Goal: Transaction & Acquisition: Purchase product/service

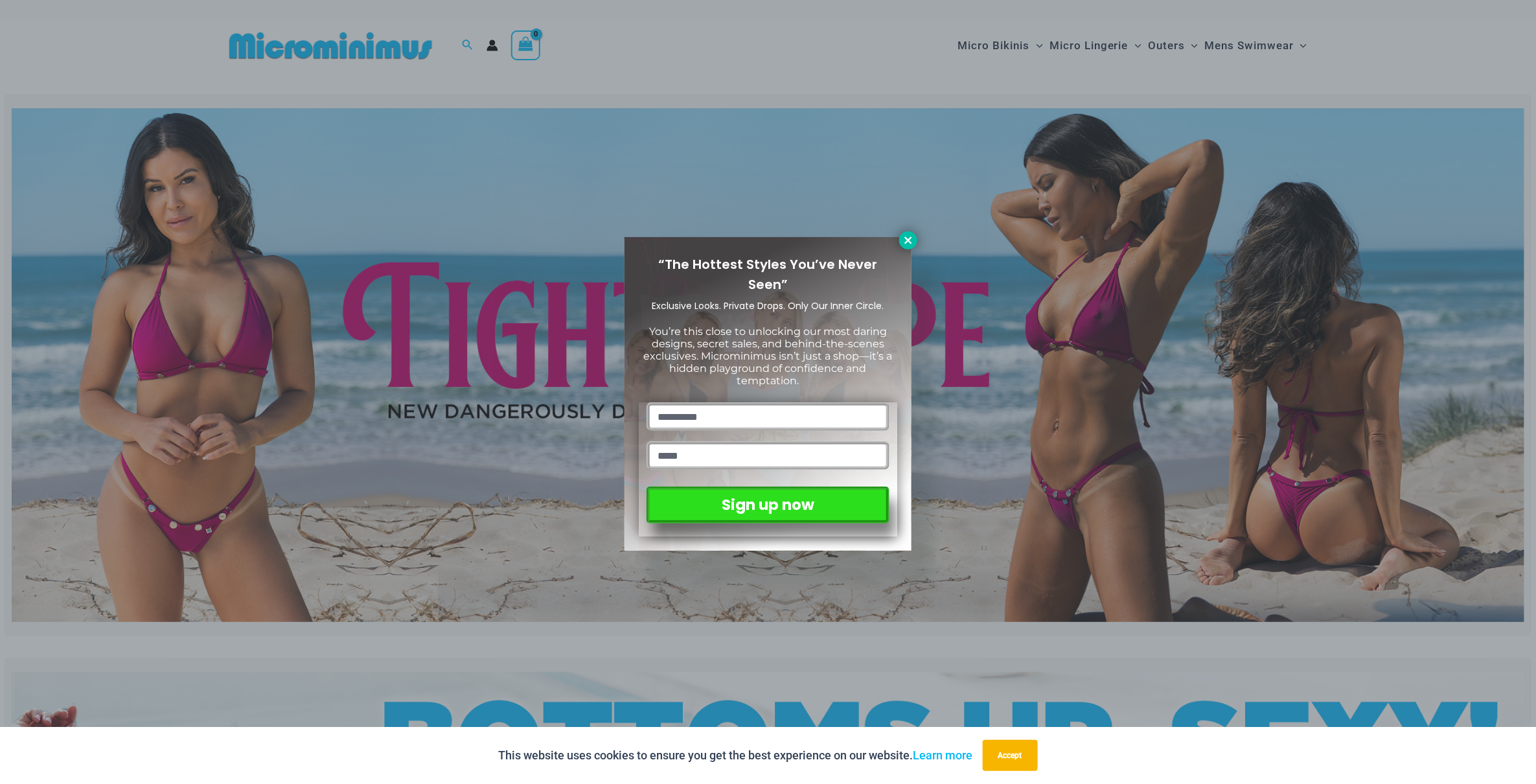
click at [904, 237] on icon at bounding box center [908, 240] width 12 height 12
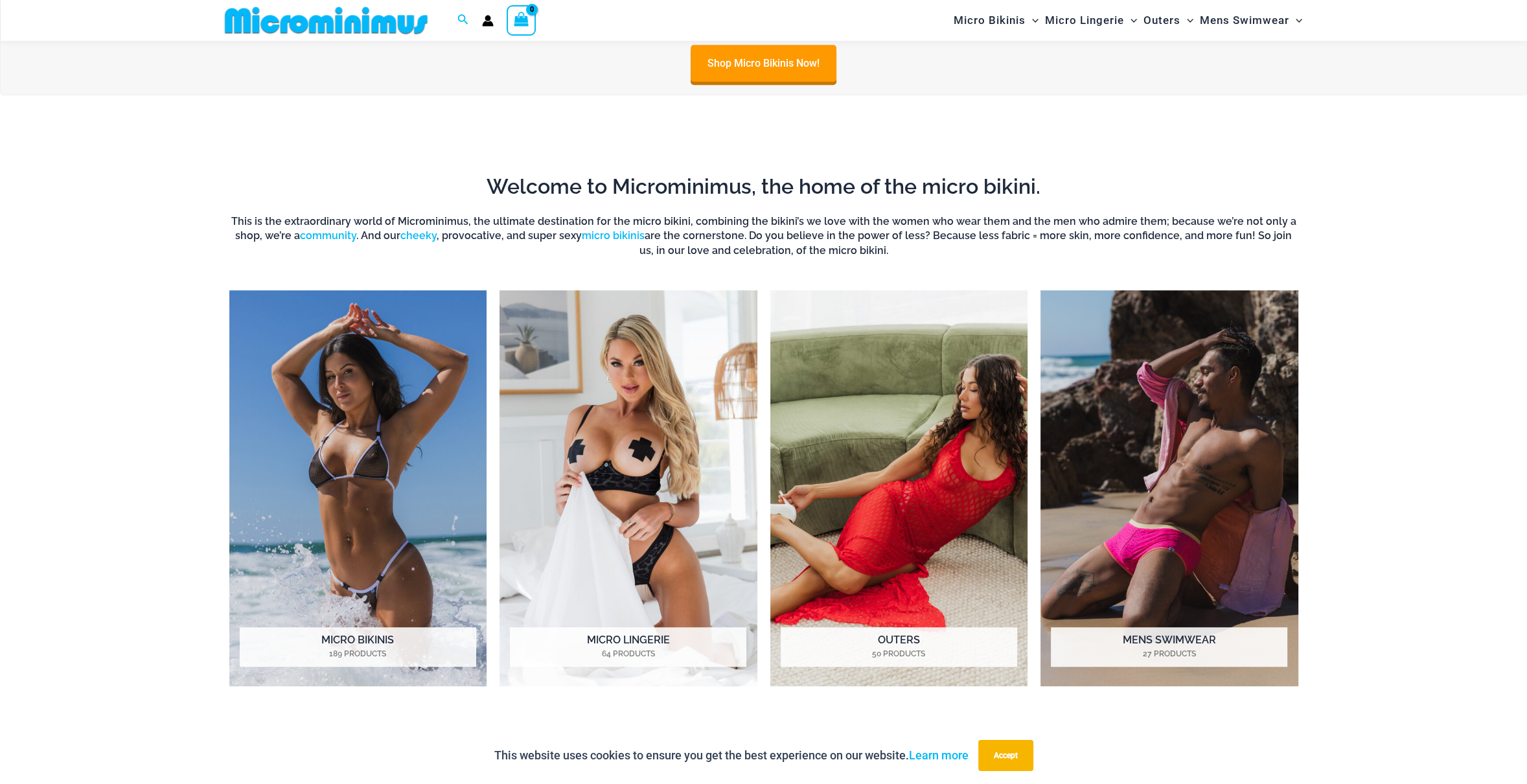
scroll to position [1156, 0]
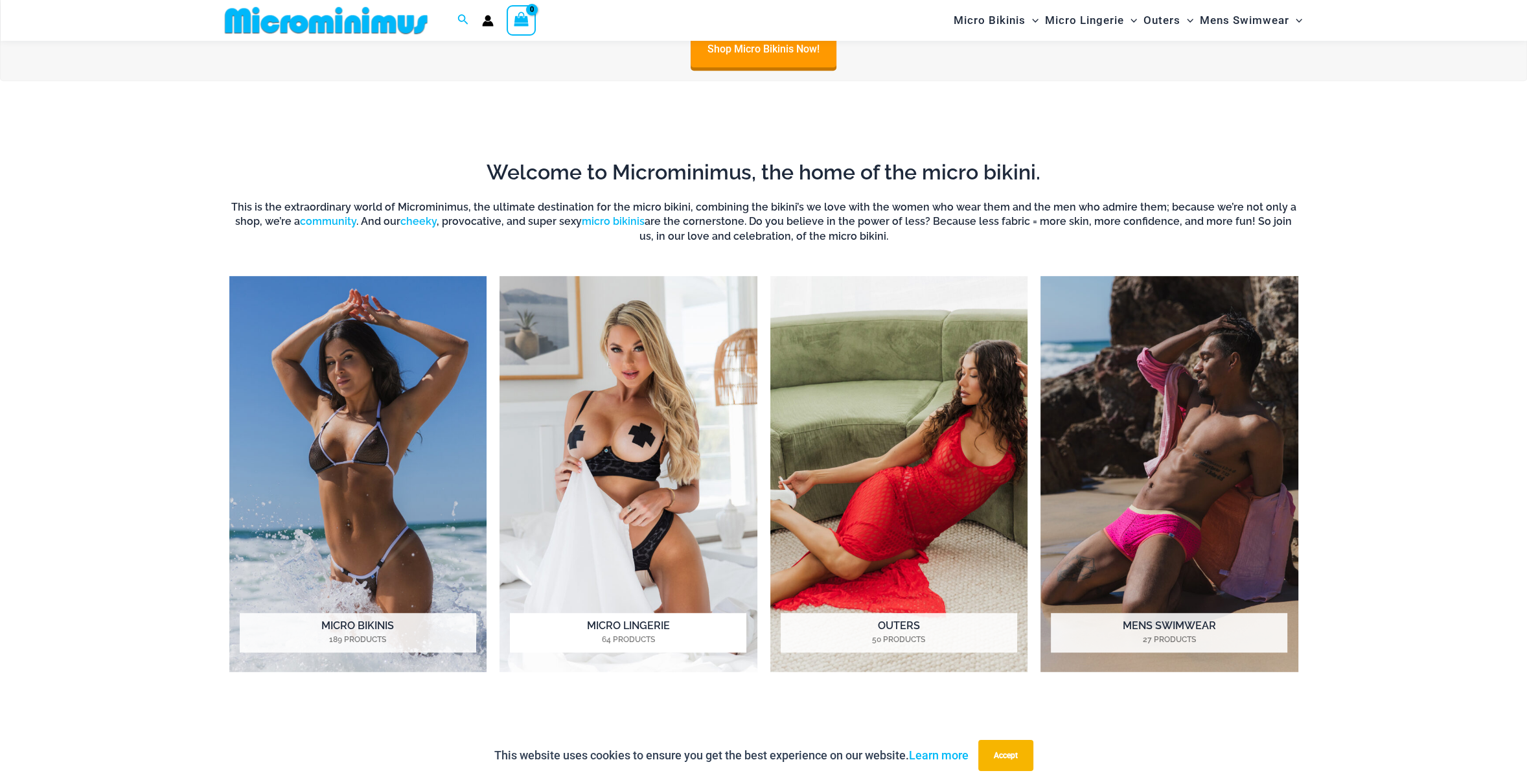
click at [642, 443] on img "Visit product category Micro Lingerie" at bounding box center [628, 474] width 258 height 396
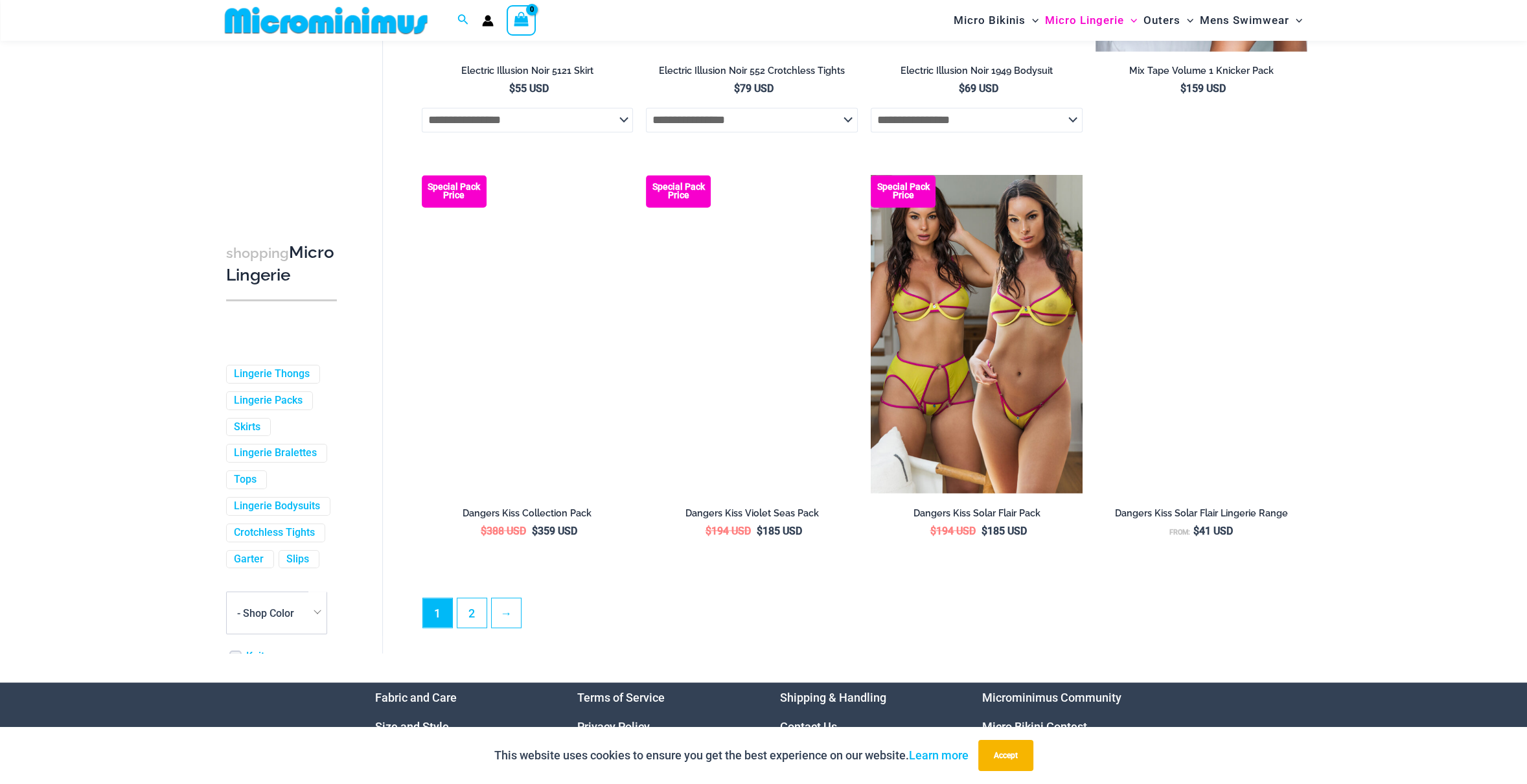
scroll to position [3228, 0]
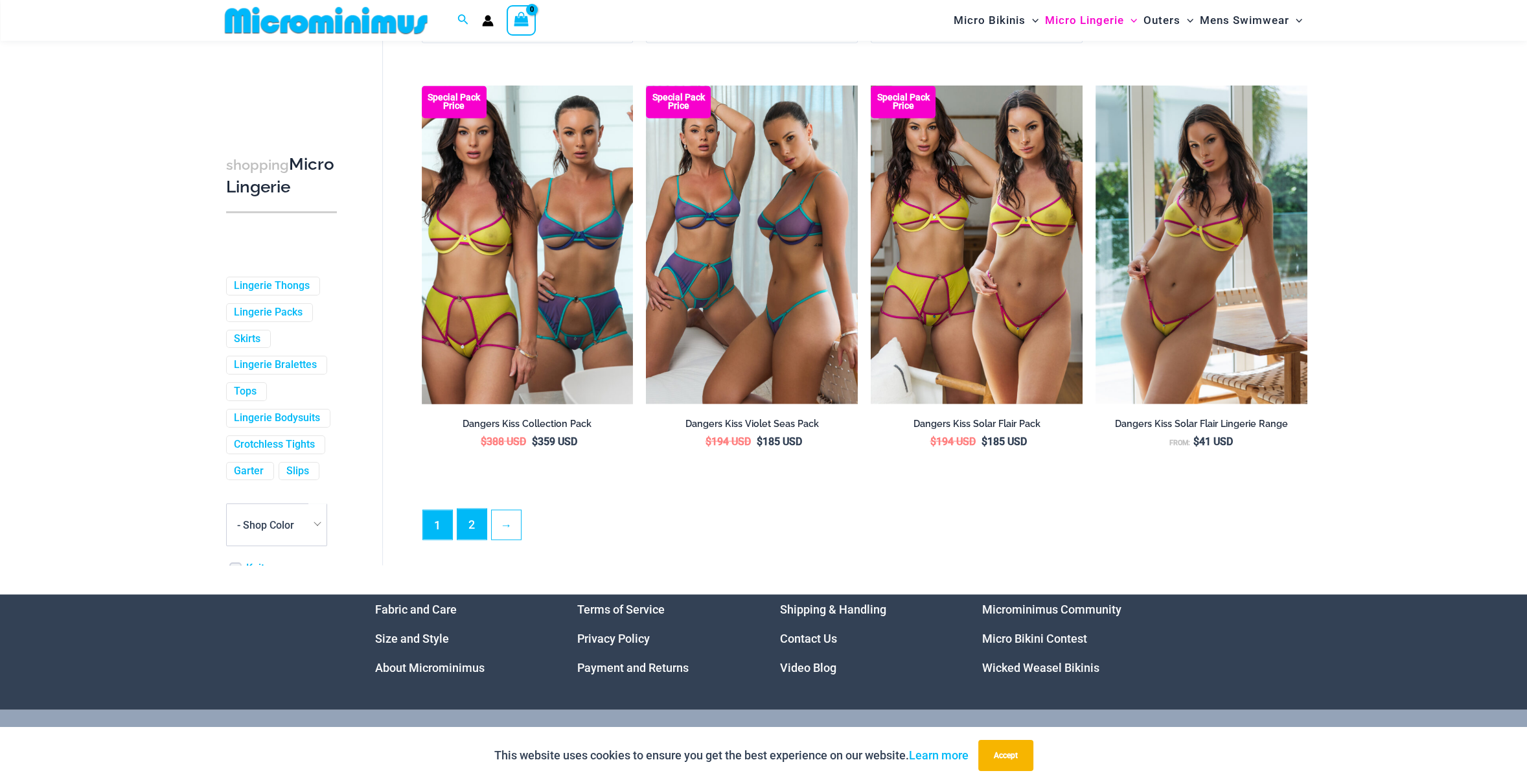
click at [477, 529] on link "2" at bounding box center [472, 523] width 29 height 31
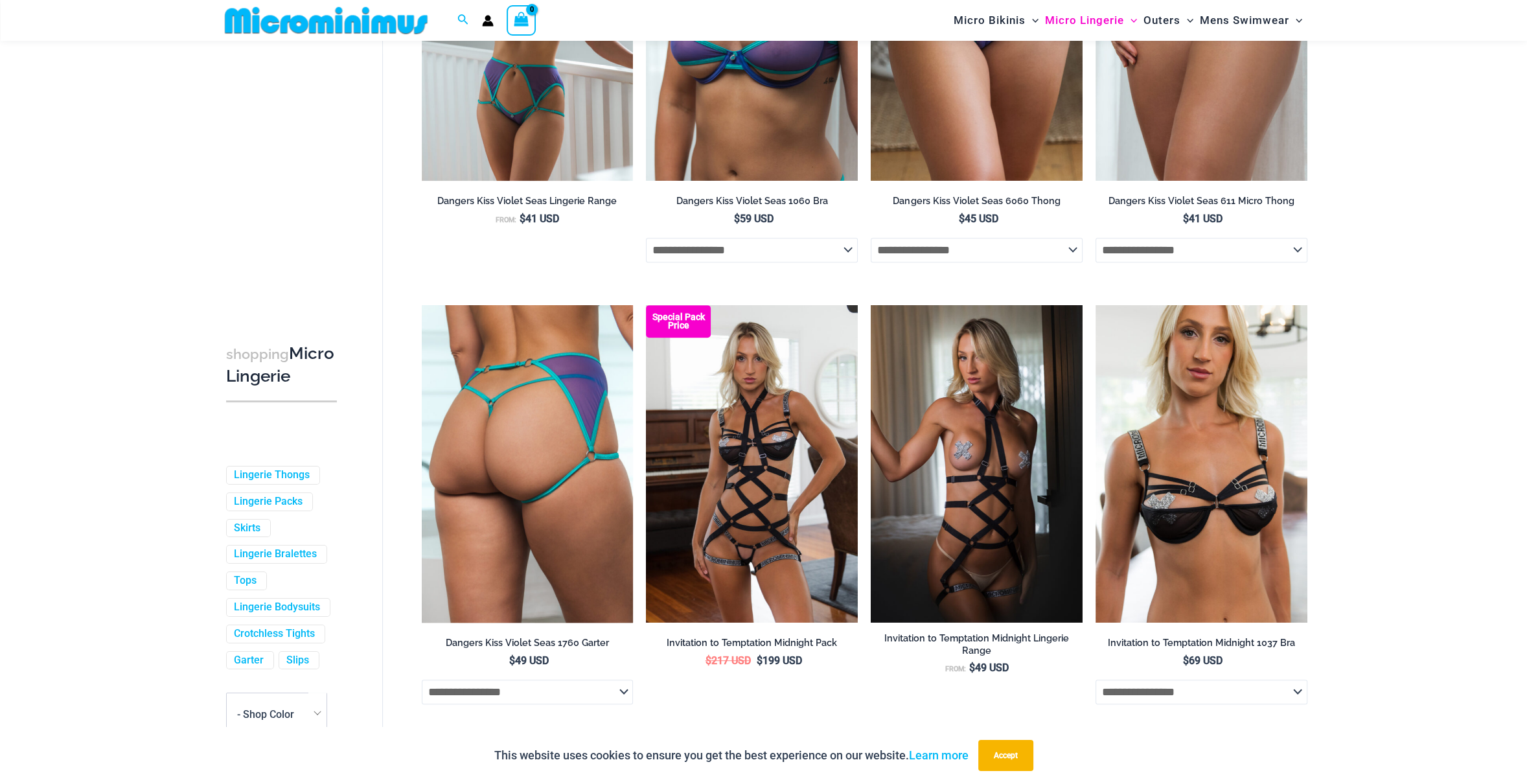
scroll to position [766, 0]
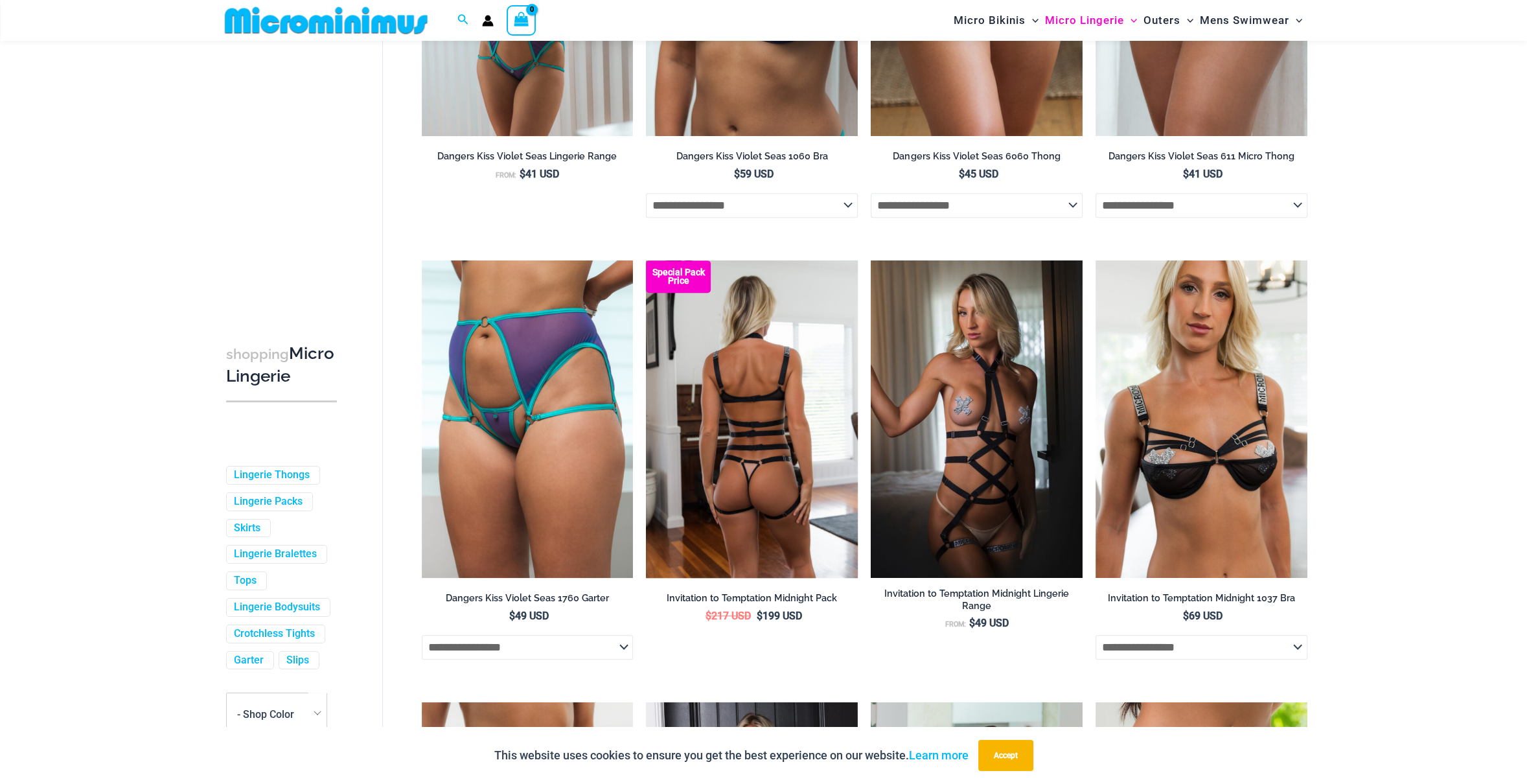
click at [757, 425] on img at bounding box center [751, 419] width 212 height 318
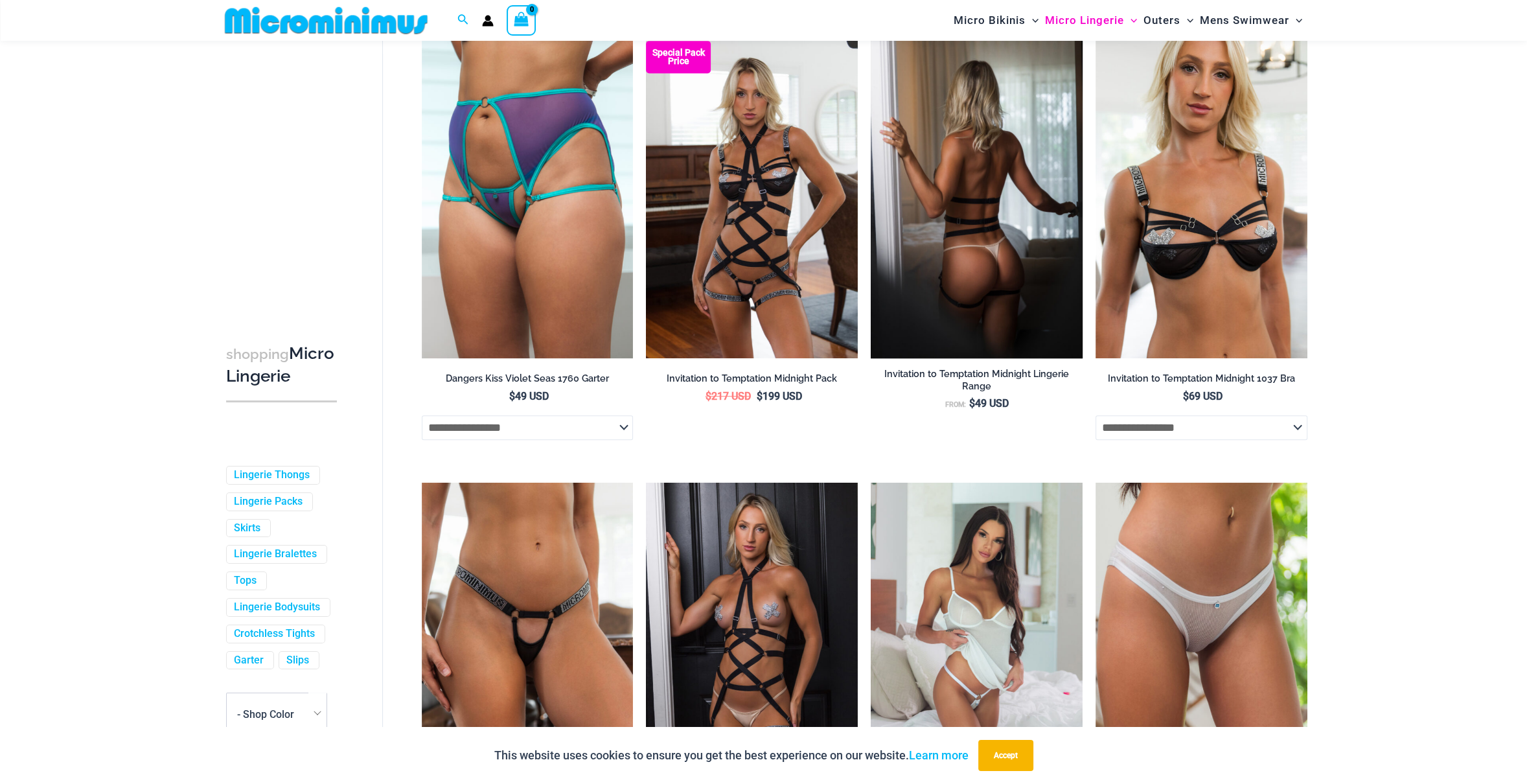
scroll to position [1026, 0]
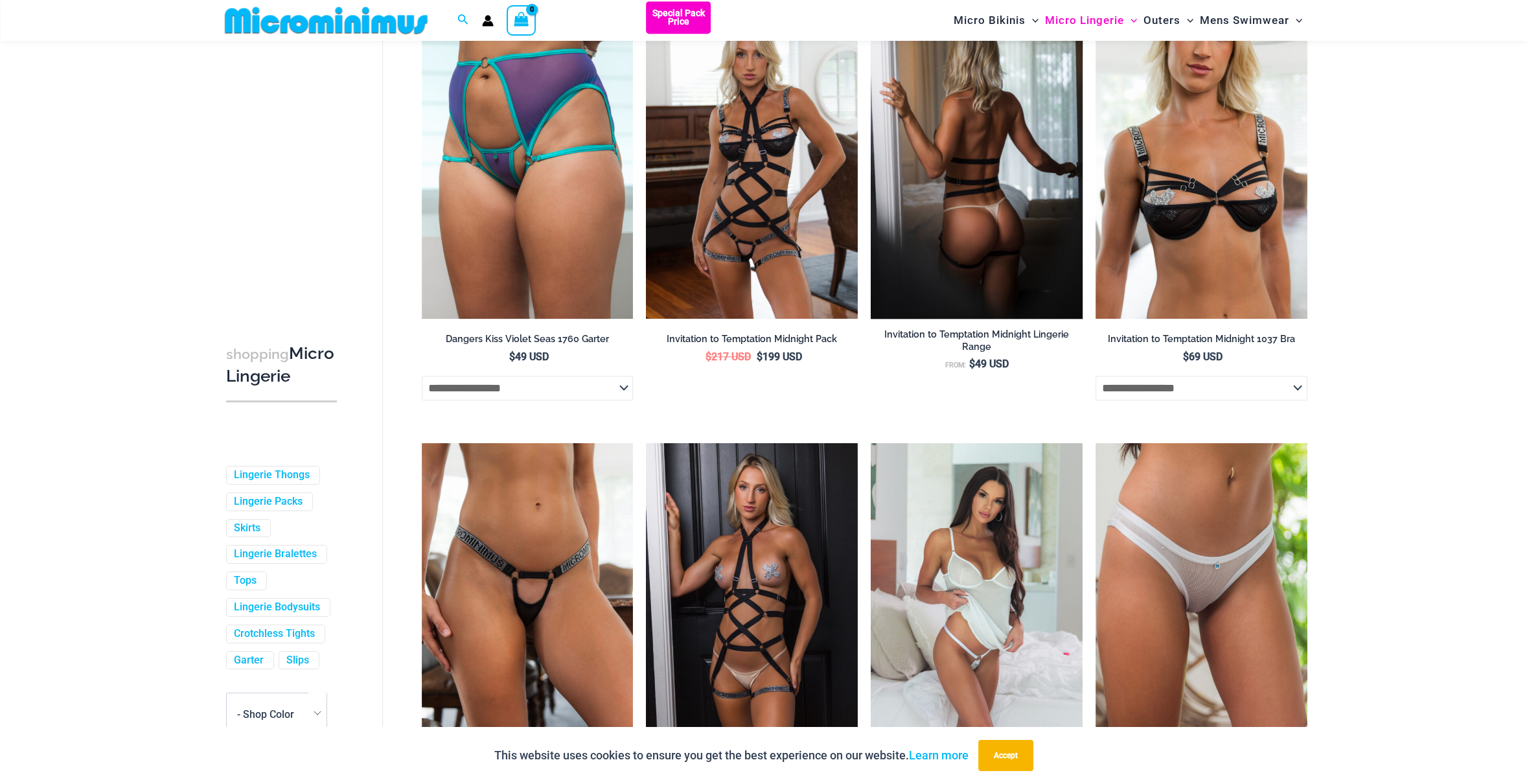
click at [949, 177] on img at bounding box center [977, 160] width 212 height 318
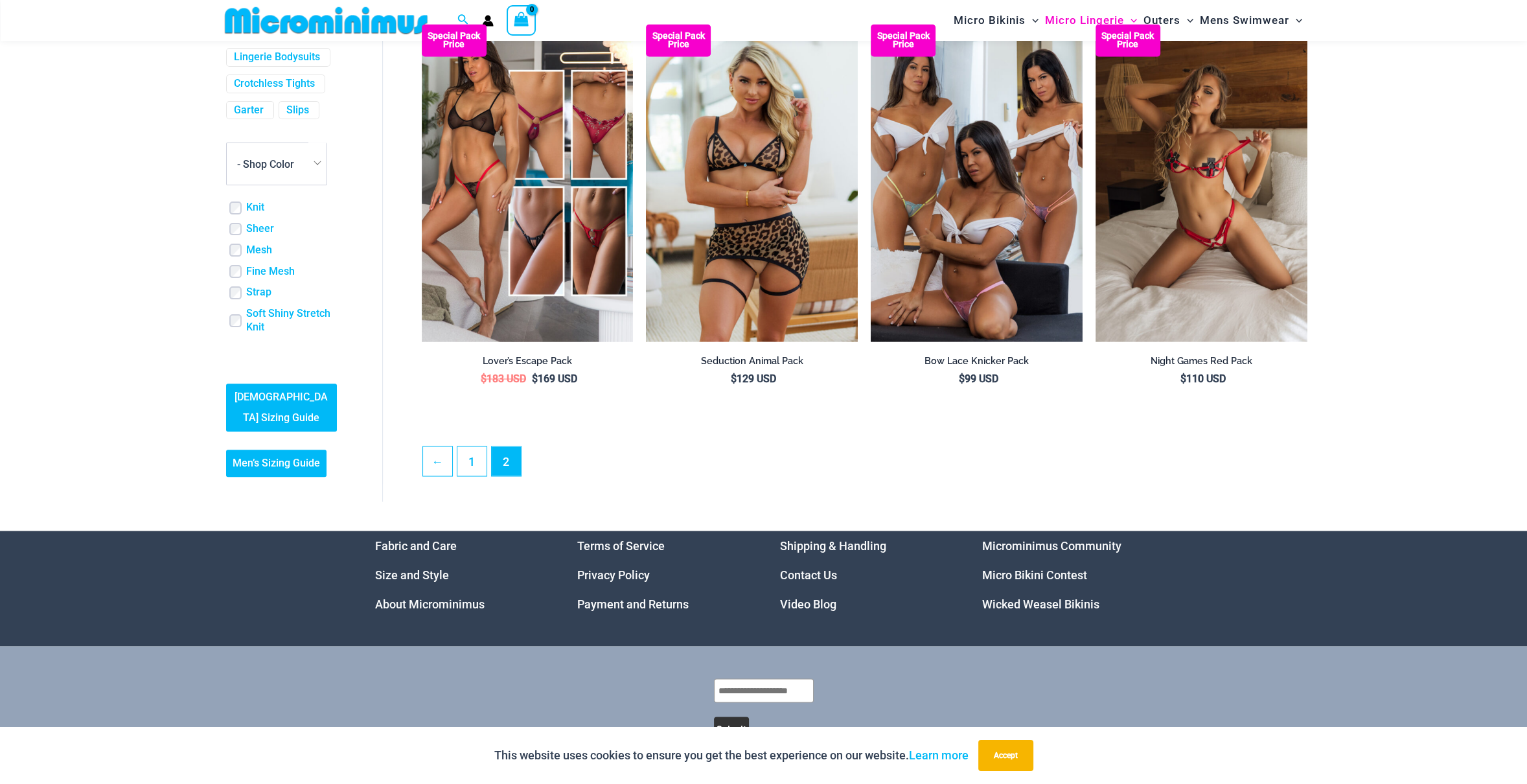
scroll to position [3268, 0]
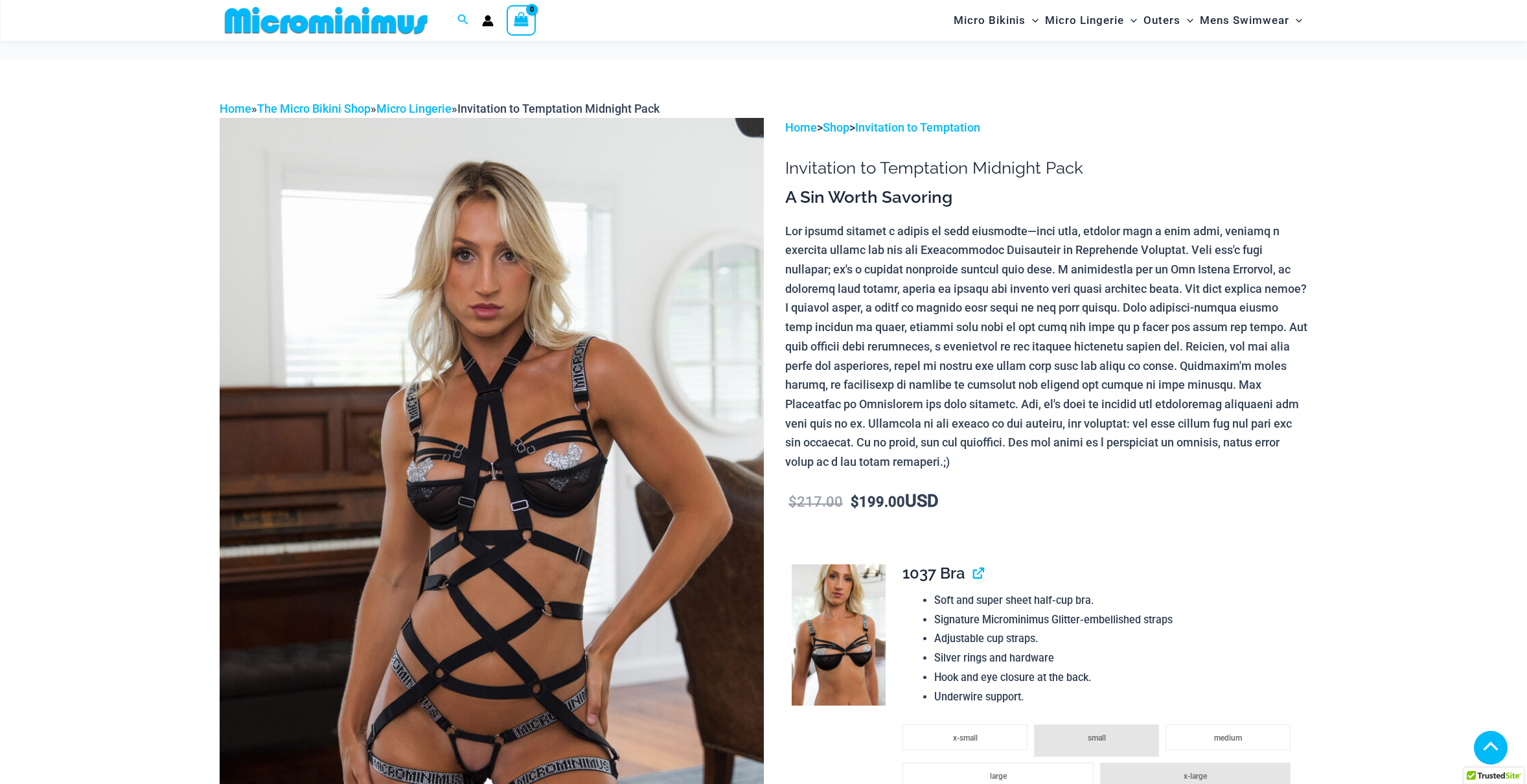
scroll to position [517, 0]
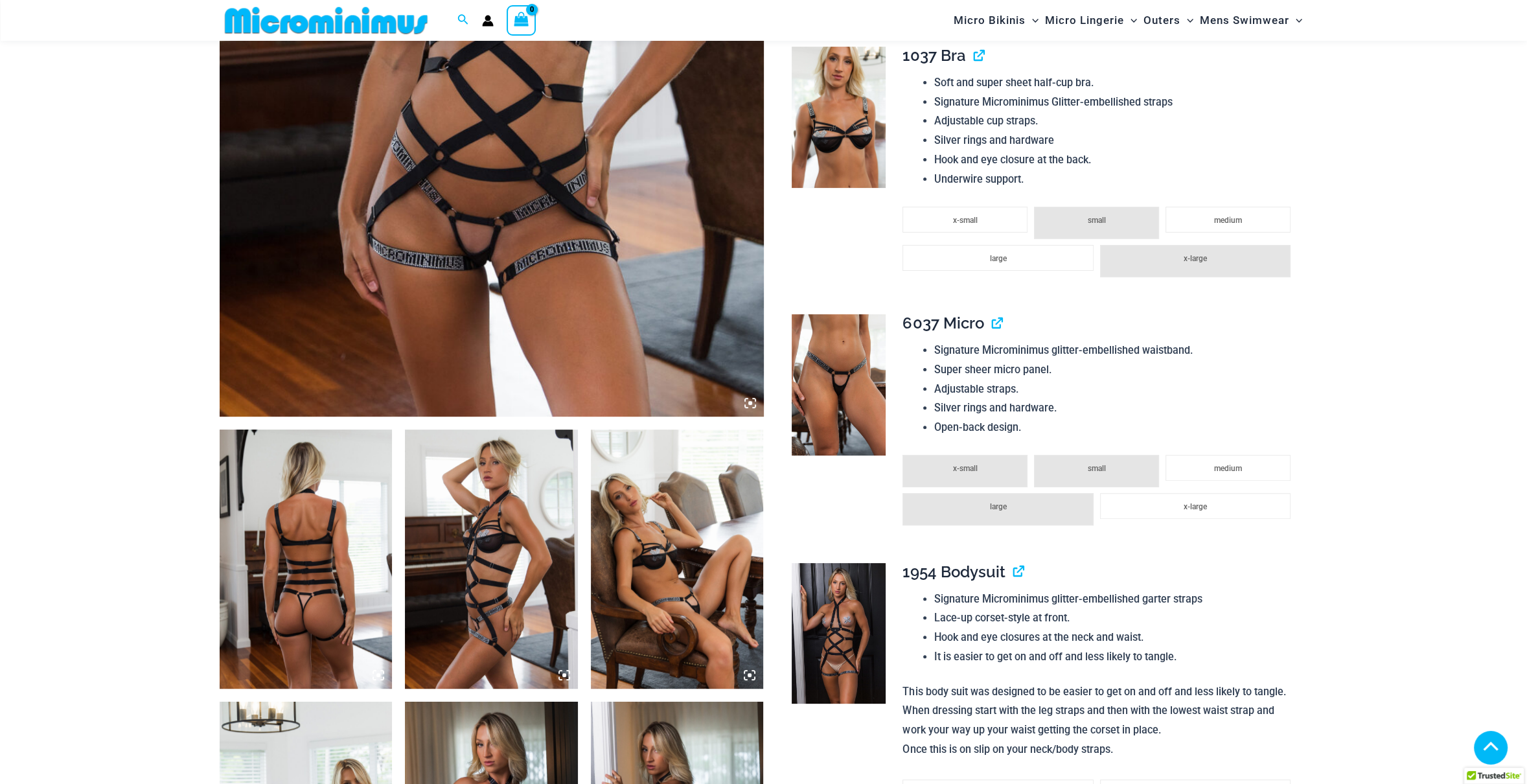
click at [335, 530] on img at bounding box center [306, 559] width 173 height 259
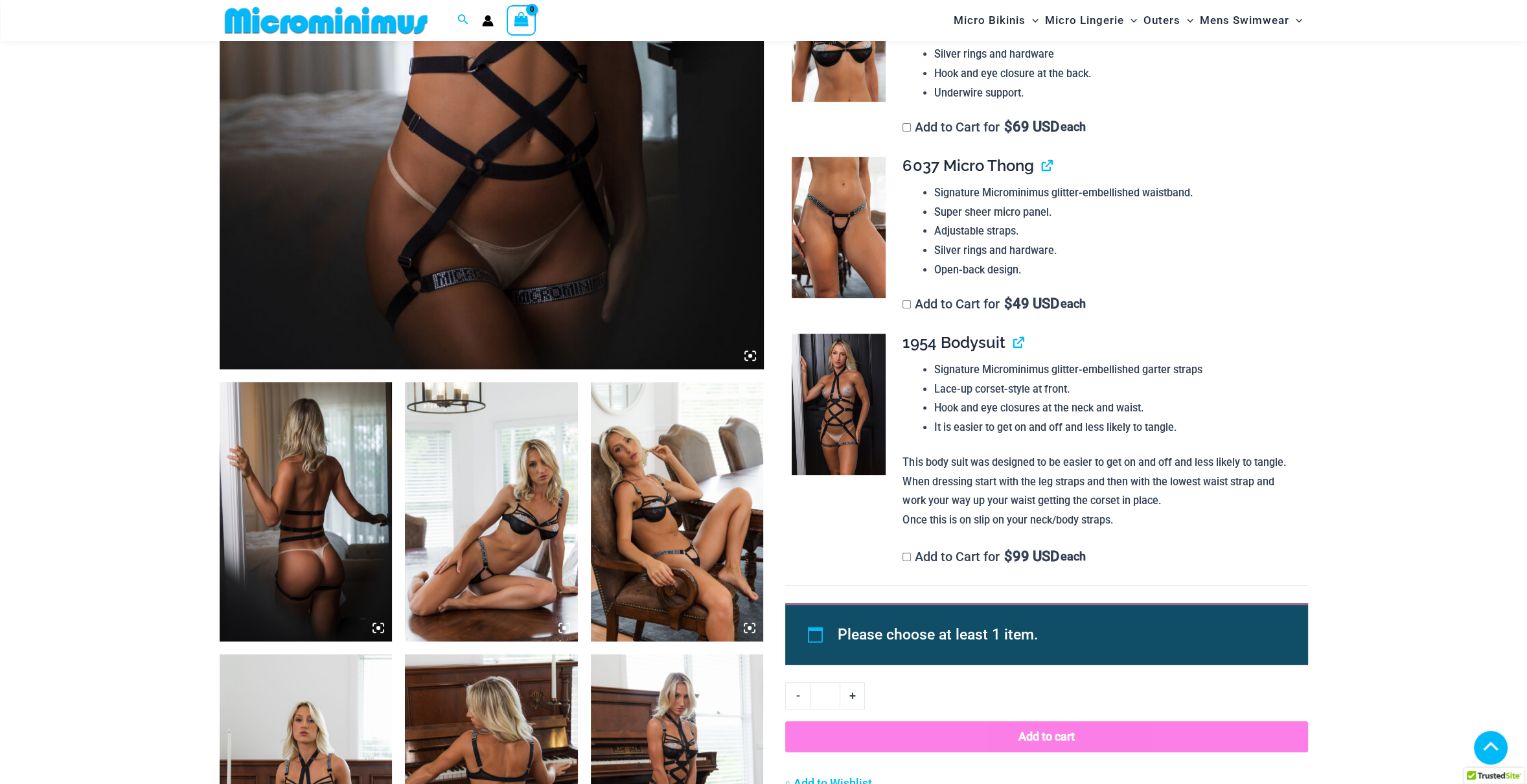
scroll to position [582, 0]
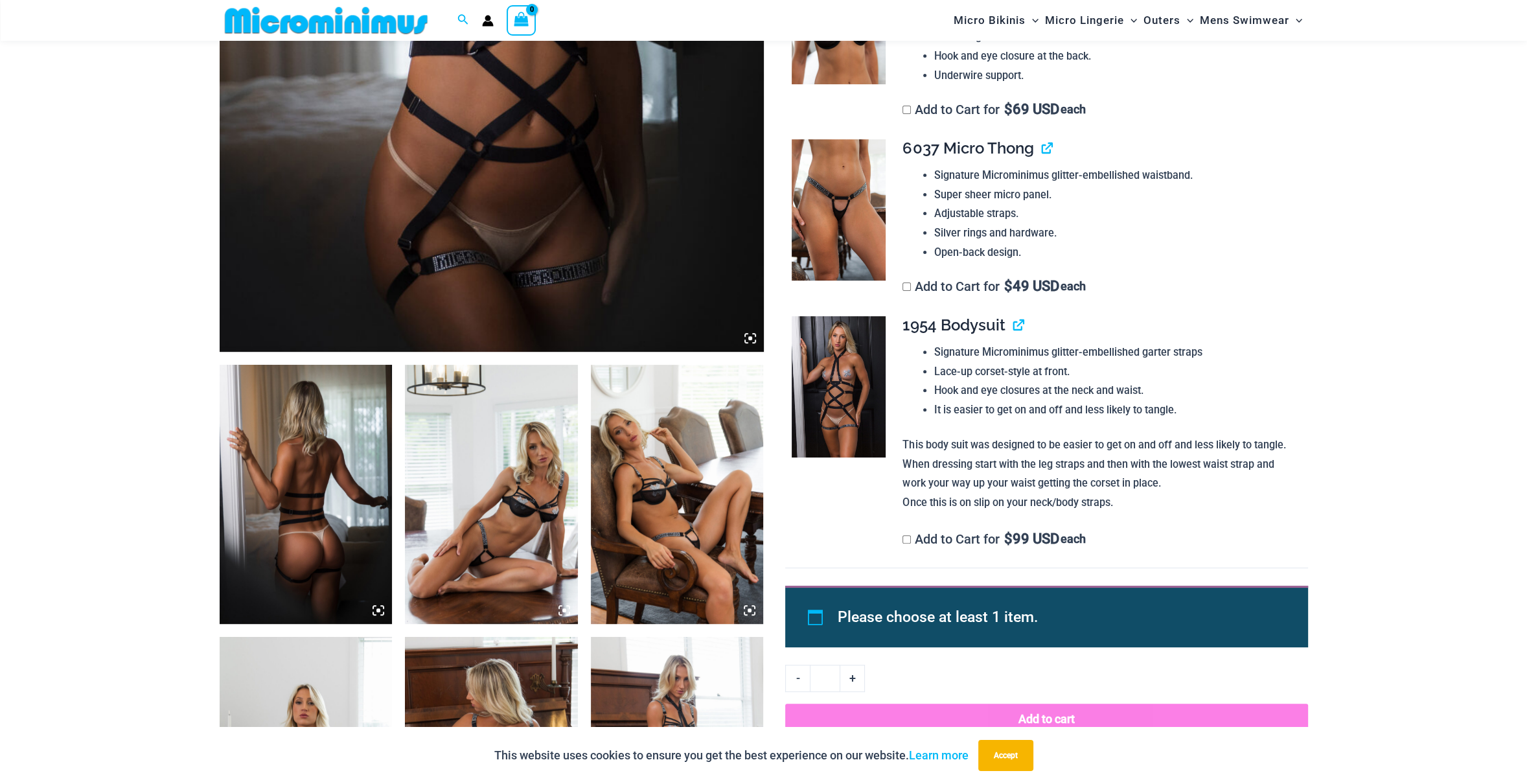
click at [333, 494] on img at bounding box center [306, 494] width 173 height 259
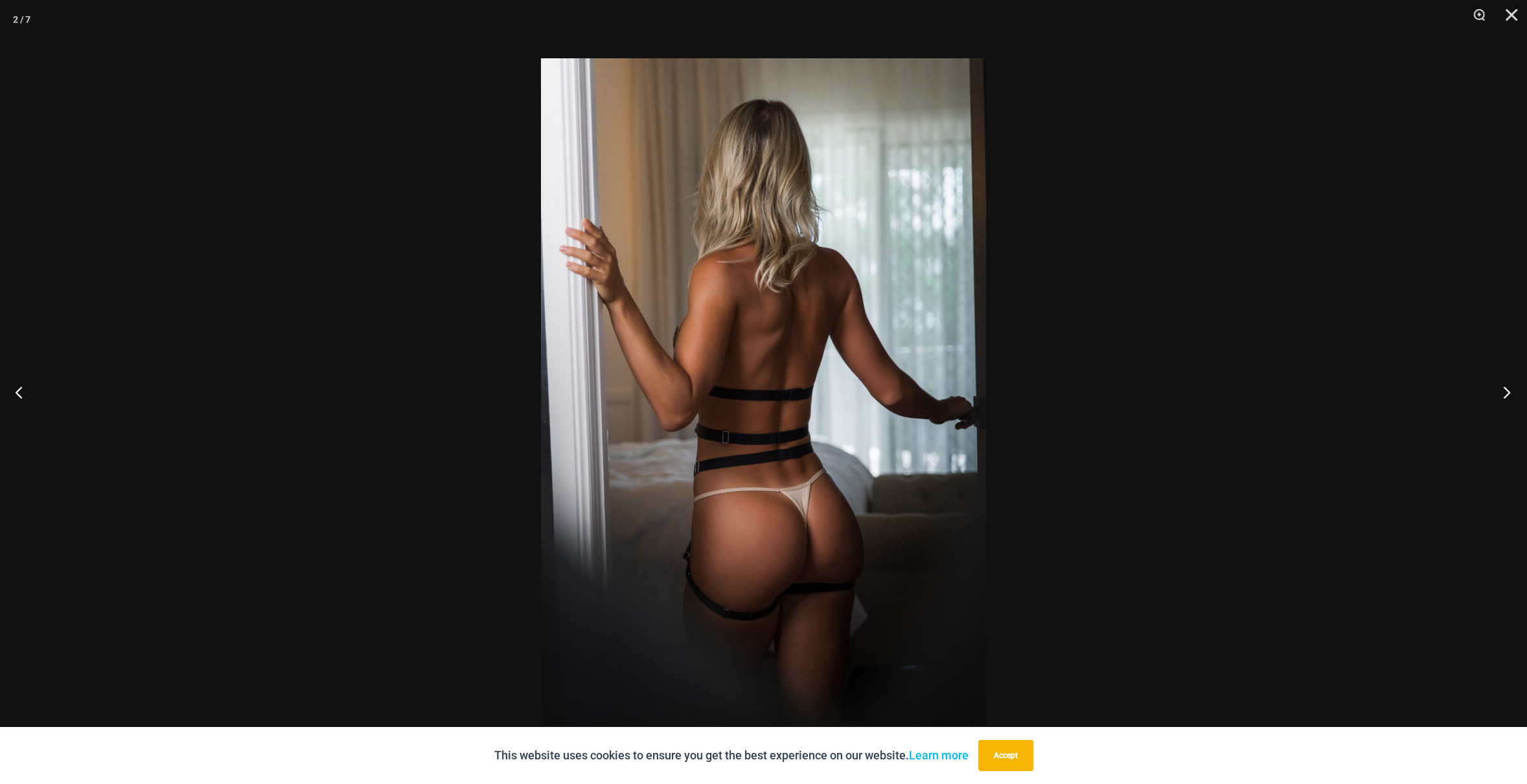
click at [1504, 382] on button "Next" at bounding box center [1503, 391] width 49 height 65
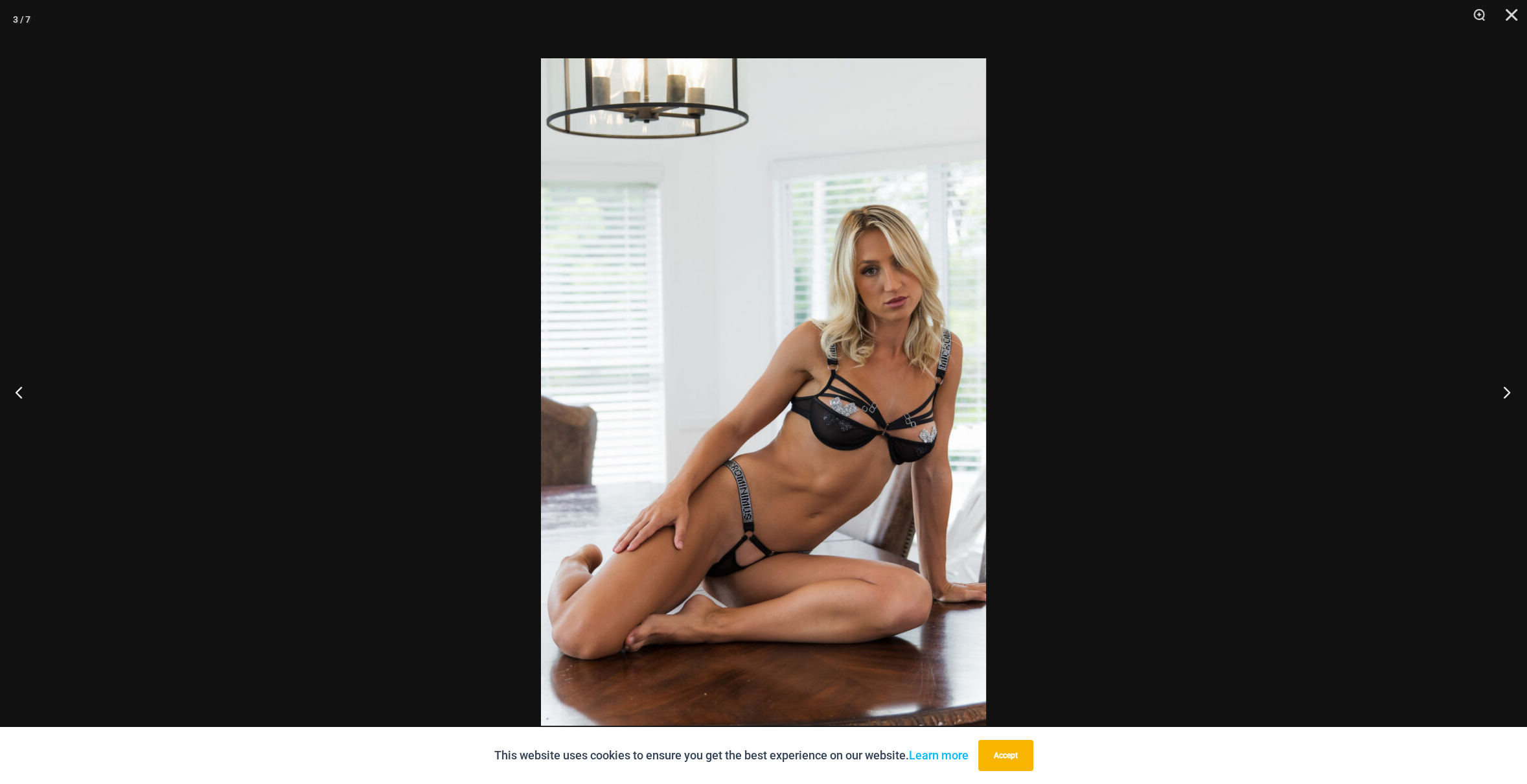
click at [1504, 382] on button "Next" at bounding box center [1503, 391] width 49 height 65
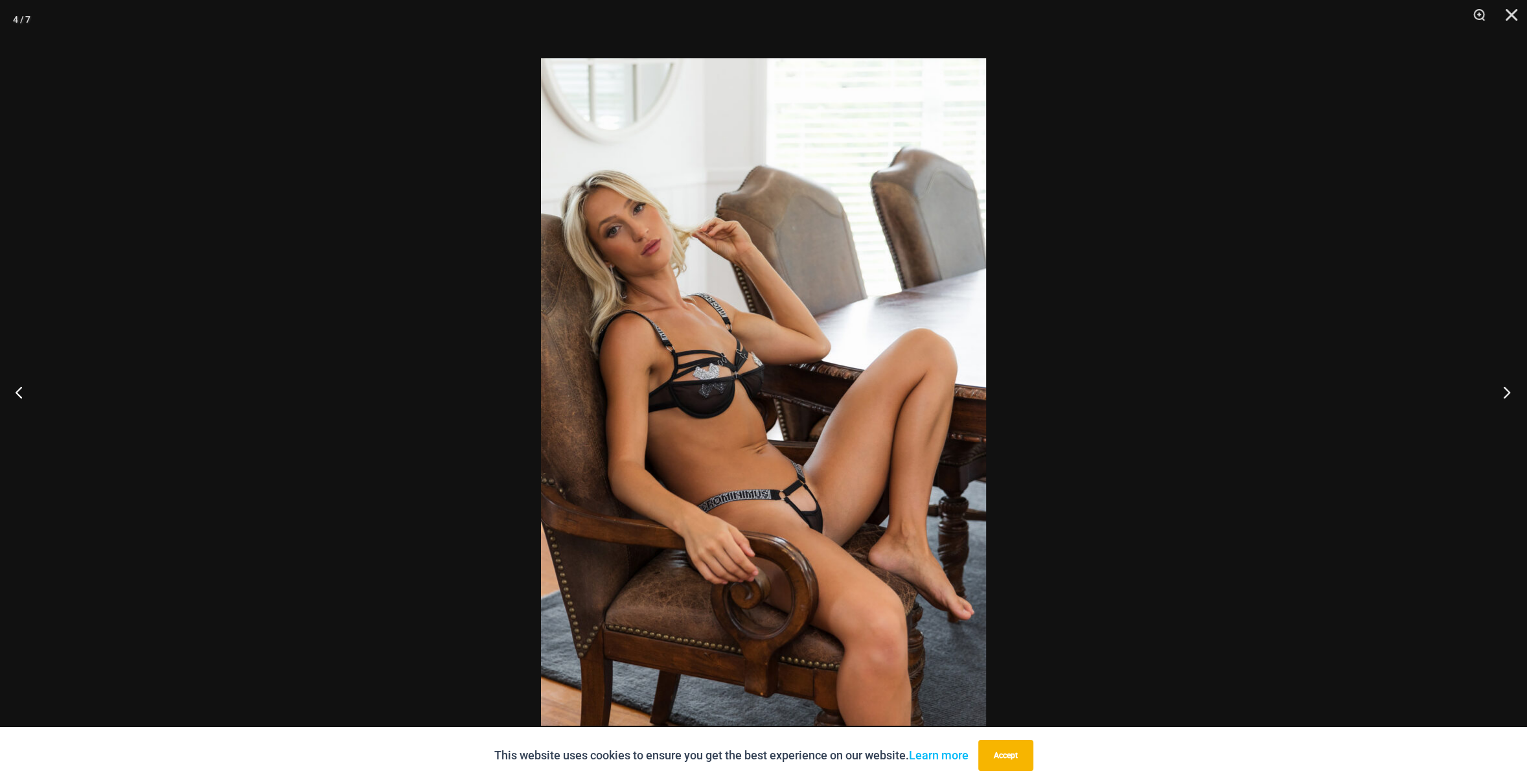
click at [1504, 382] on button "Next" at bounding box center [1503, 391] width 49 height 65
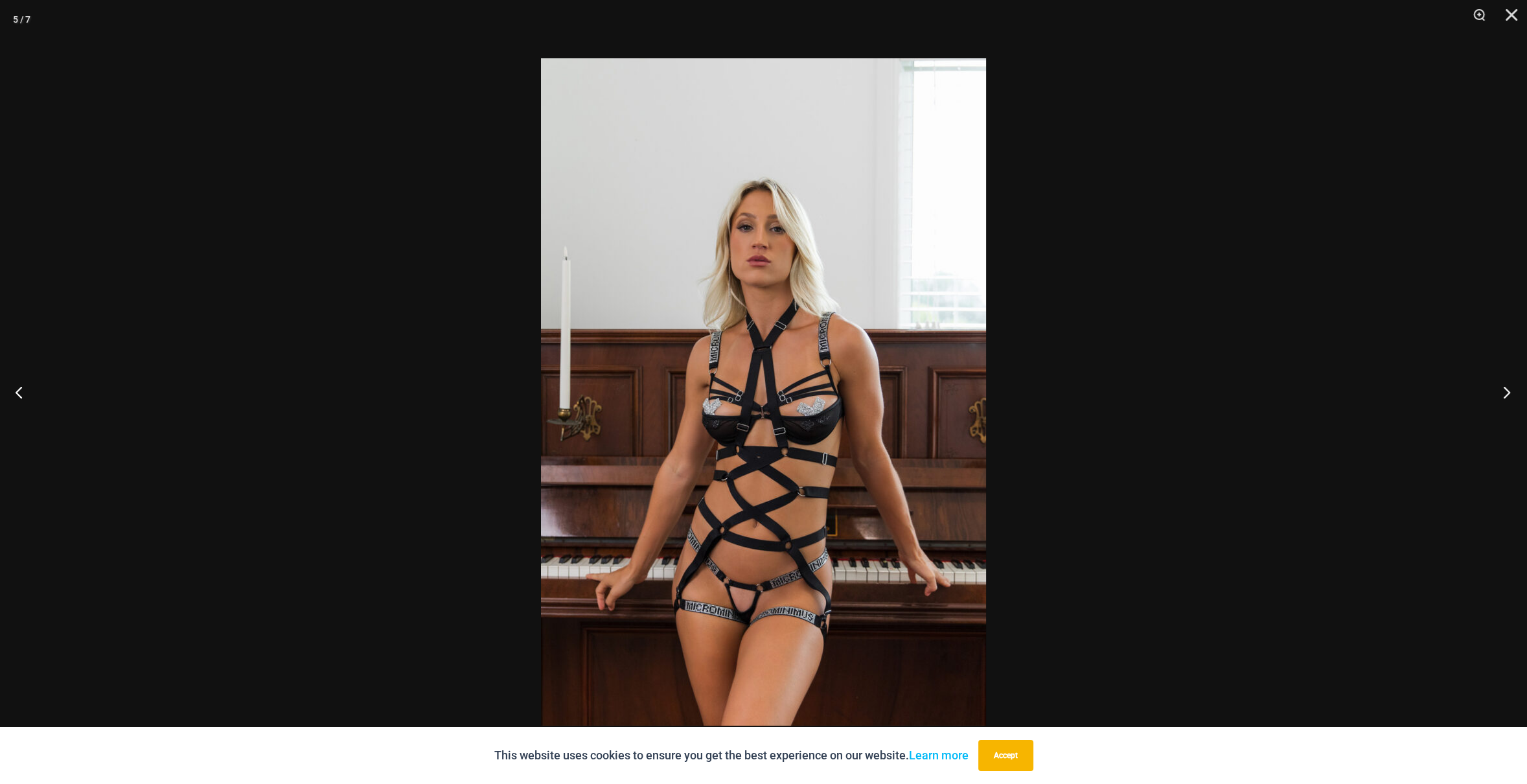
click at [1504, 382] on button "Next" at bounding box center [1503, 391] width 49 height 65
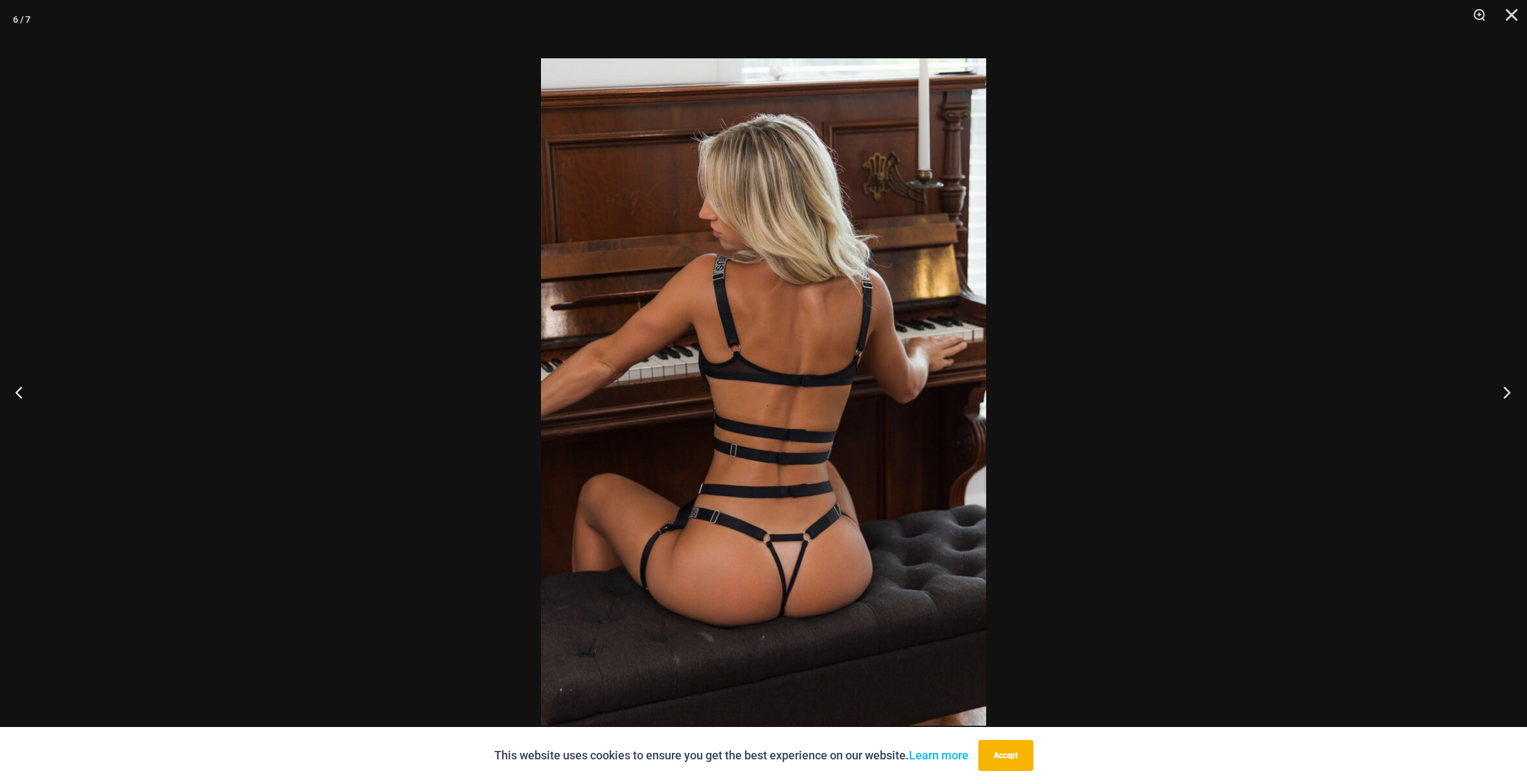
click at [1504, 382] on button "Next" at bounding box center [1503, 391] width 49 height 65
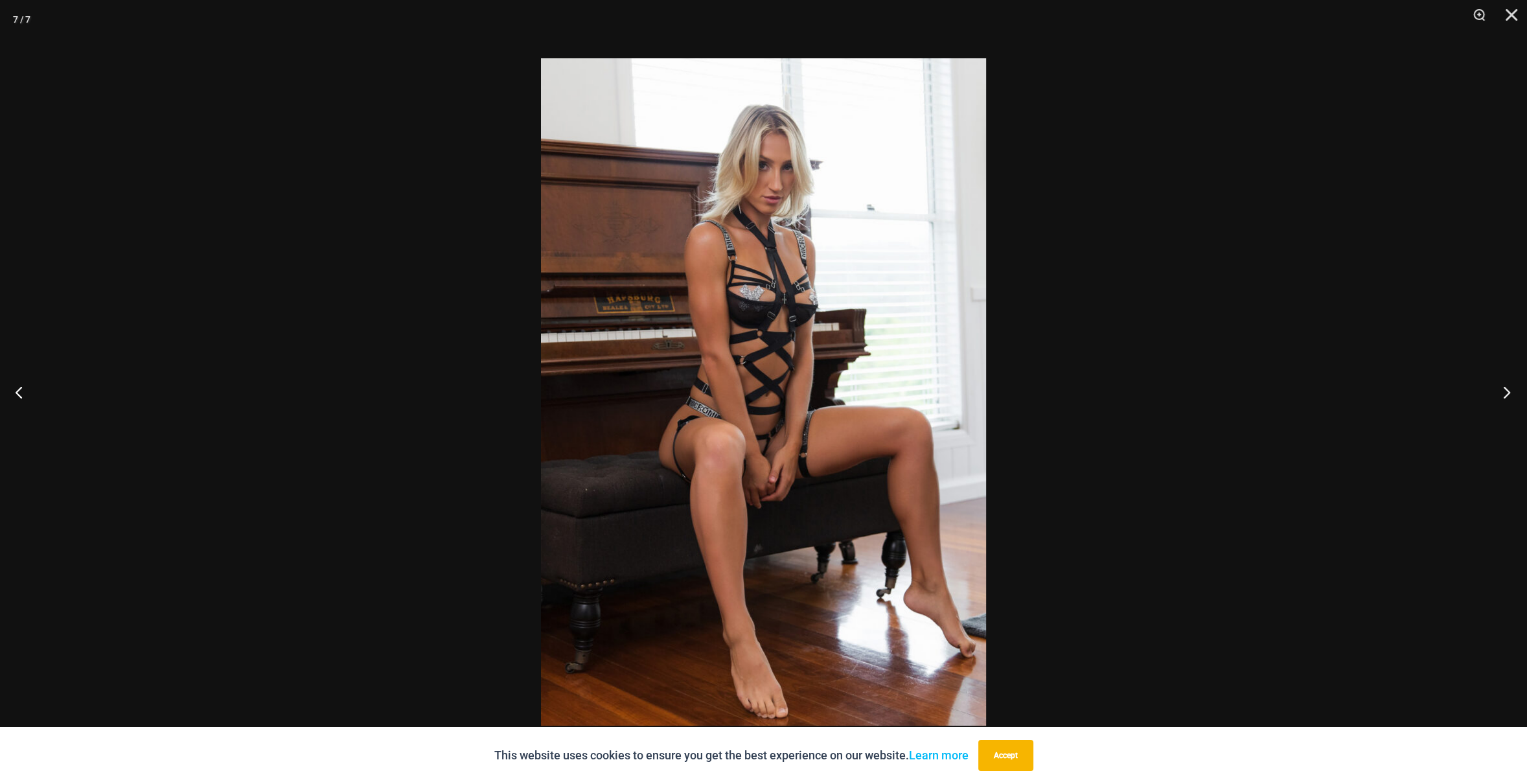
click at [1504, 382] on button "Next" at bounding box center [1503, 391] width 49 height 65
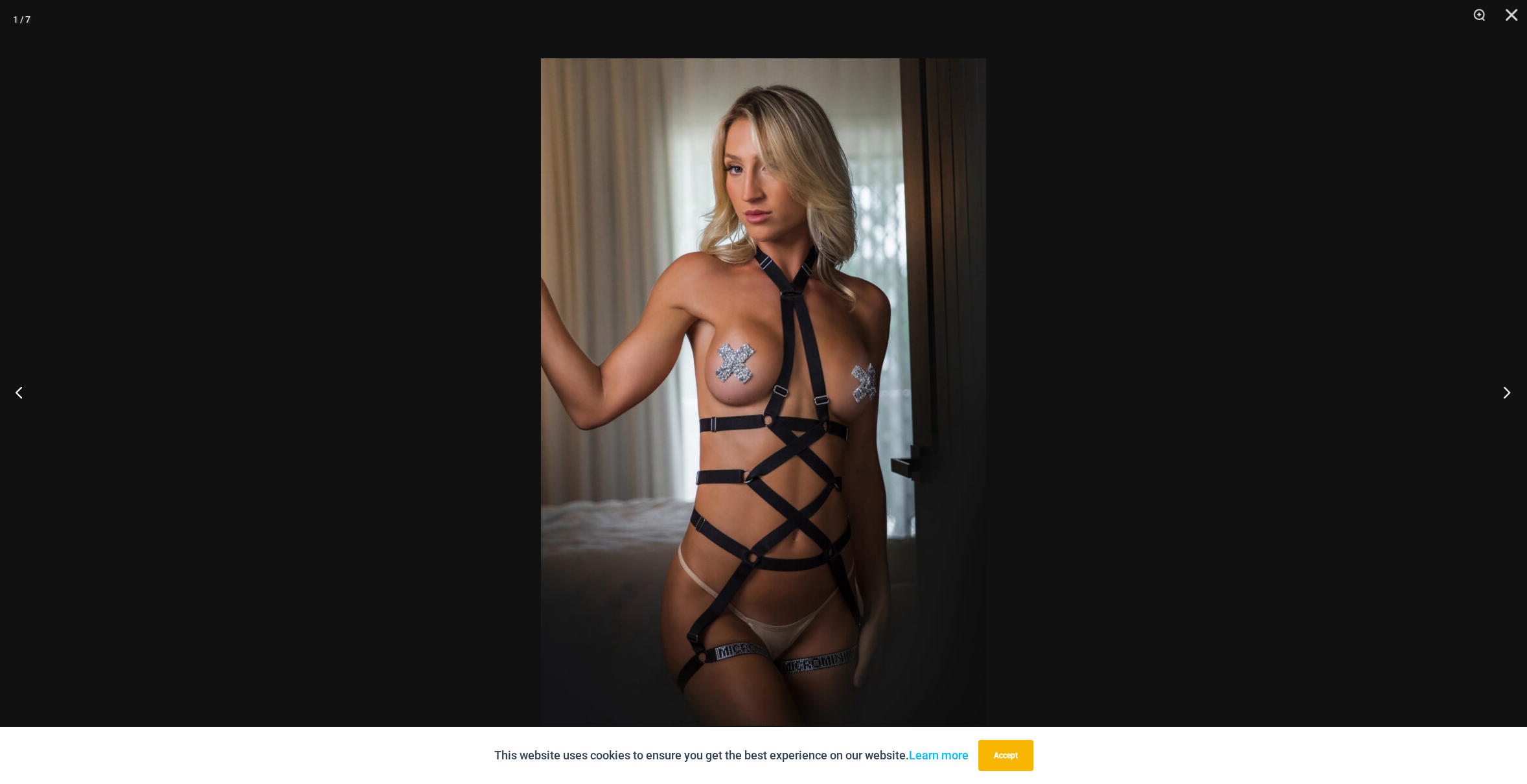
click at [1504, 382] on button "Next" at bounding box center [1503, 391] width 49 height 65
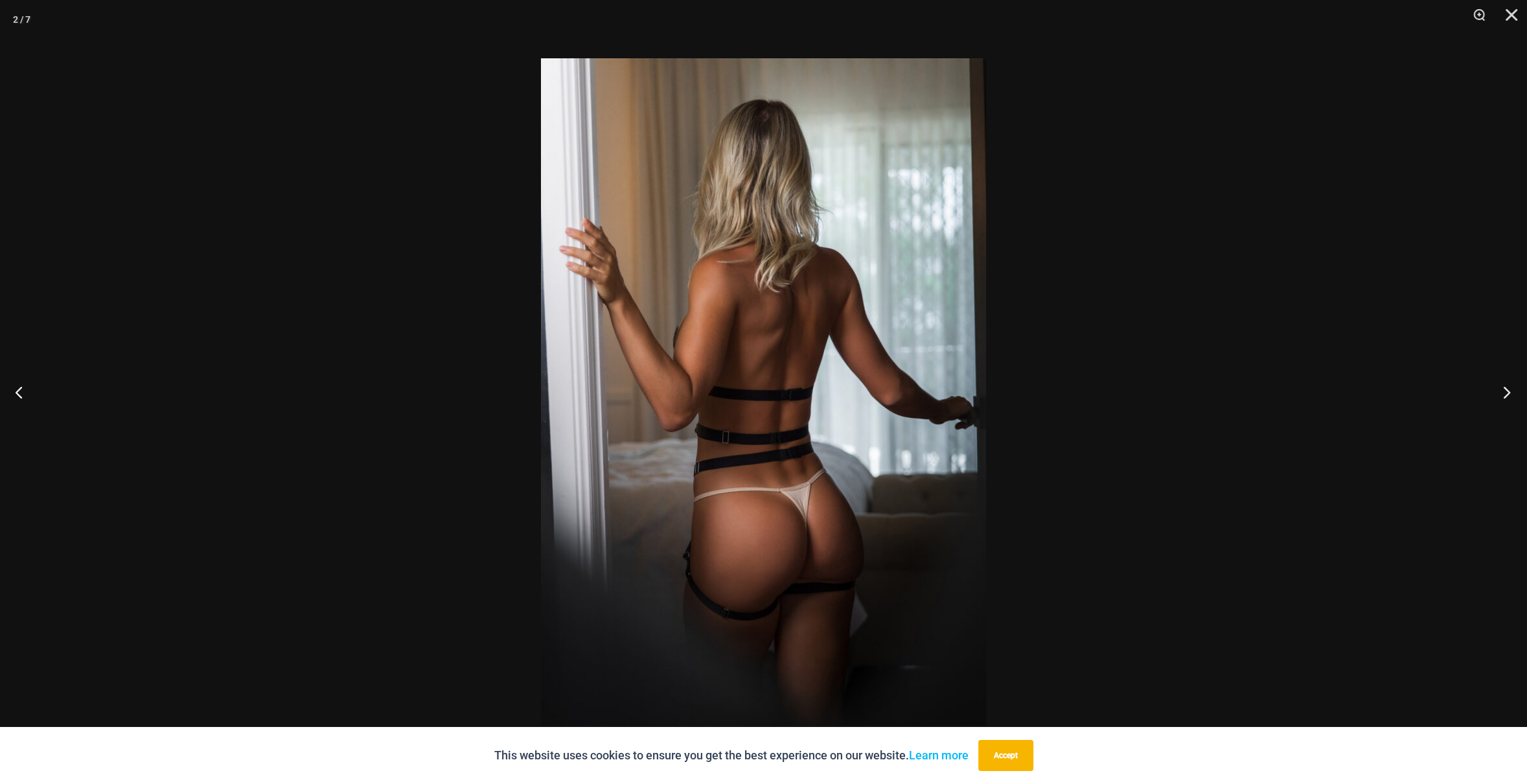
click at [1504, 382] on button "Next" at bounding box center [1503, 391] width 49 height 65
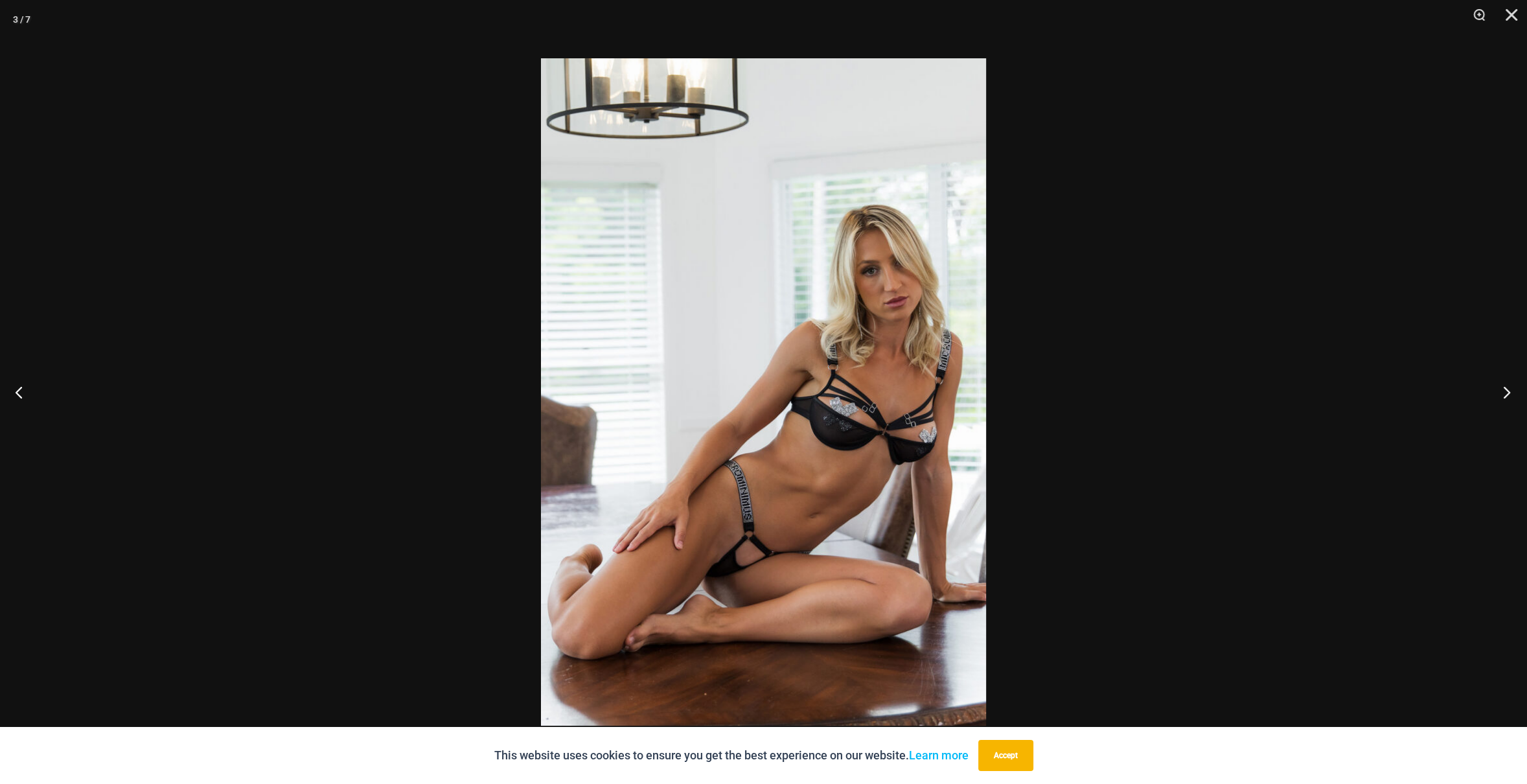
click at [1504, 382] on button "Next" at bounding box center [1503, 391] width 49 height 65
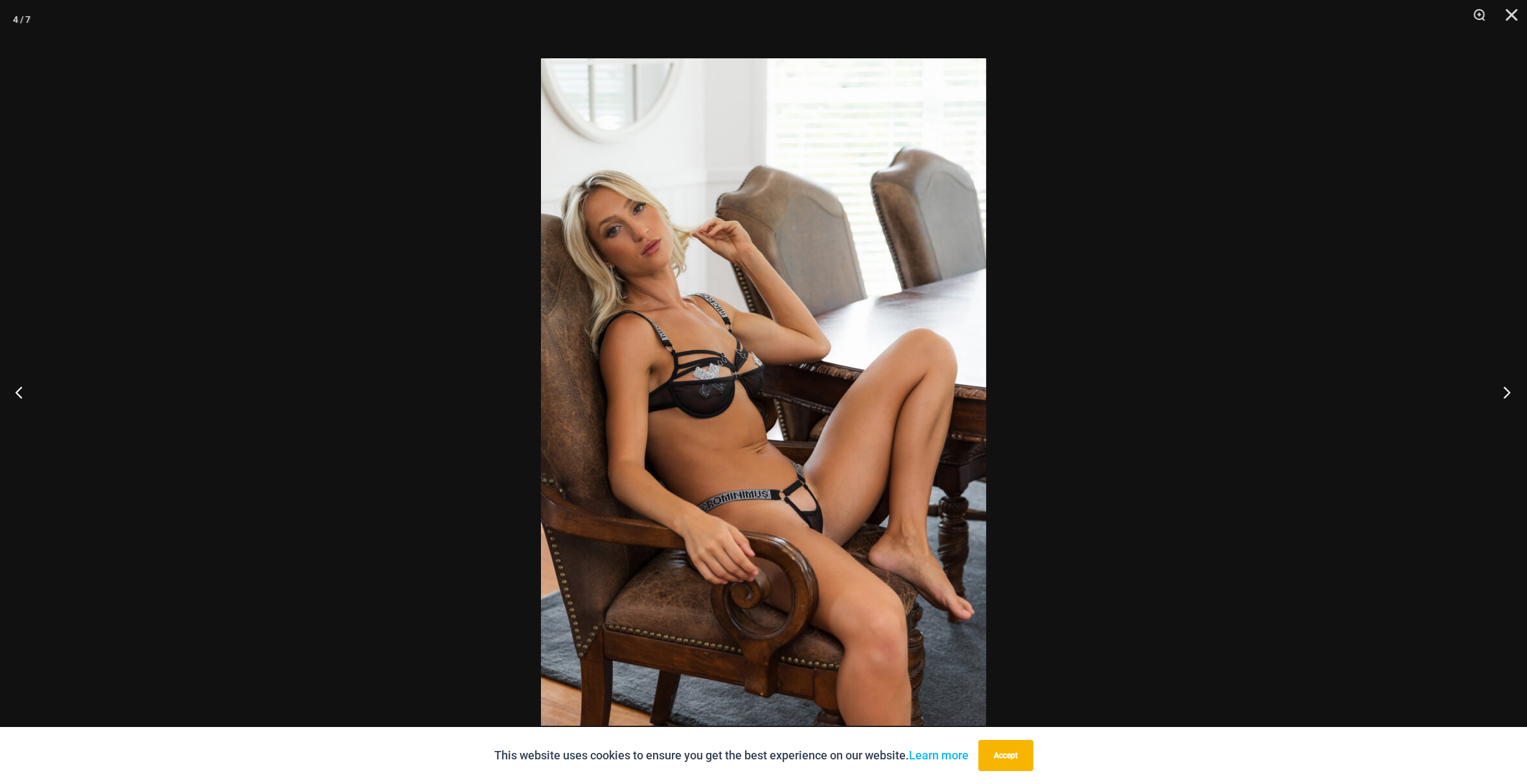
click at [1504, 382] on button "Next" at bounding box center [1503, 391] width 49 height 65
